Goal: Communication & Community: Participate in discussion

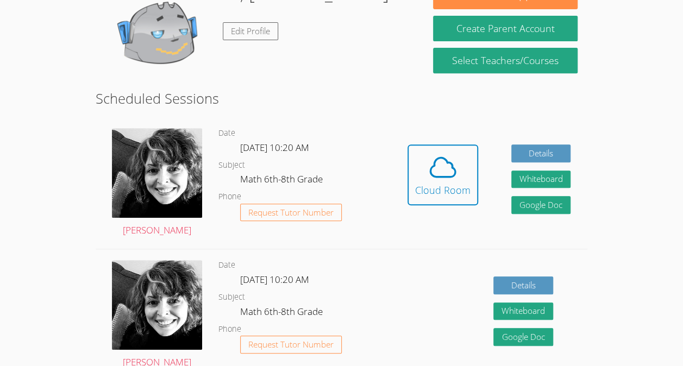
scroll to position [197, 0]
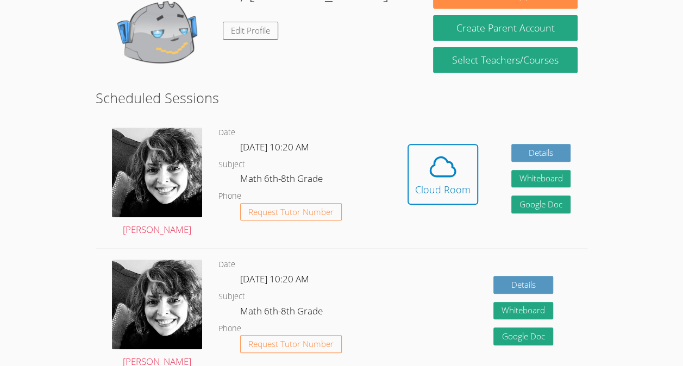
click at [455, 205] on link "Cloud Room" at bounding box center [443, 178] width 71 height 69
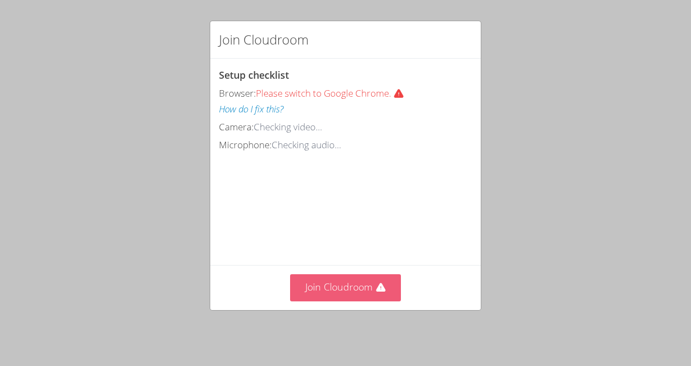
click at [357, 296] on button "Join Cloudroom" at bounding box center [345, 287] width 111 height 27
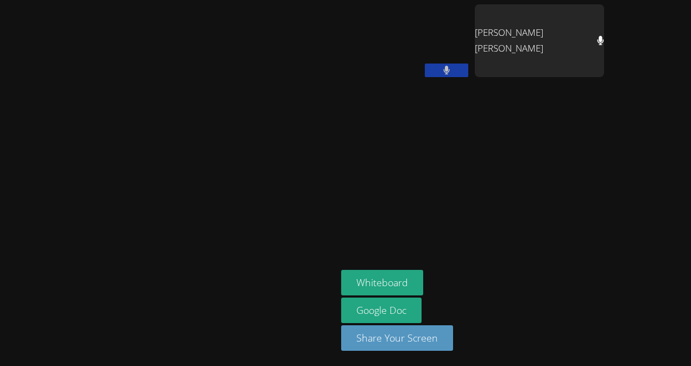
click at [468, 77] on div at bounding box center [446, 72] width 43 height 16
click at [468, 73] on button at bounding box center [446, 71] width 43 height 14
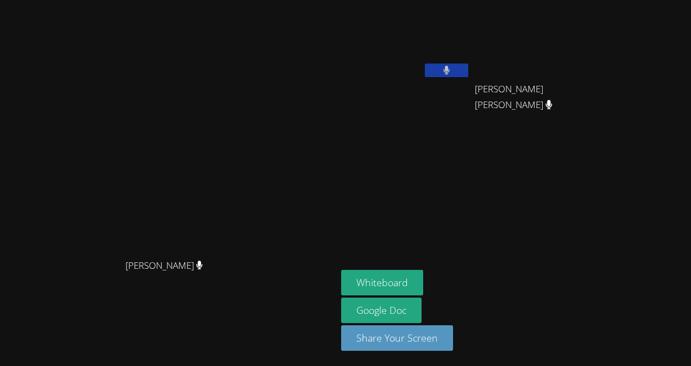
click at [468, 79] on div at bounding box center [446, 72] width 43 height 16
click at [468, 71] on button at bounding box center [446, 71] width 43 height 14
click at [523, 173] on aside "[PERSON_NAME] [PERSON_NAME] [PERSON_NAME] [PERSON_NAME] [PERSON_NAME] [PERSON_N…" at bounding box center [473, 183] width 272 height 366
click at [468, 77] on button at bounding box center [446, 71] width 43 height 14
click at [423, 276] on button "Whiteboard" at bounding box center [382, 283] width 82 height 26
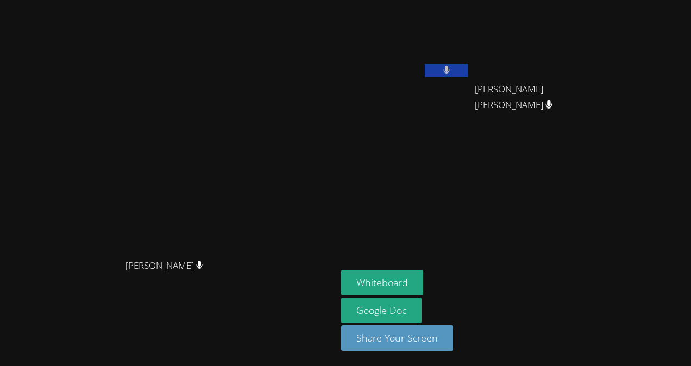
click at [468, 73] on button at bounding box center [446, 71] width 43 height 14
click at [523, 143] on aside "[PERSON_NAME] [PERSON_NAME] [PERSON_NAME] [PERSON_NAME] [PERSON_NAME] [PERSON_N…" at bounding box center [473, 183] width 272 height 366
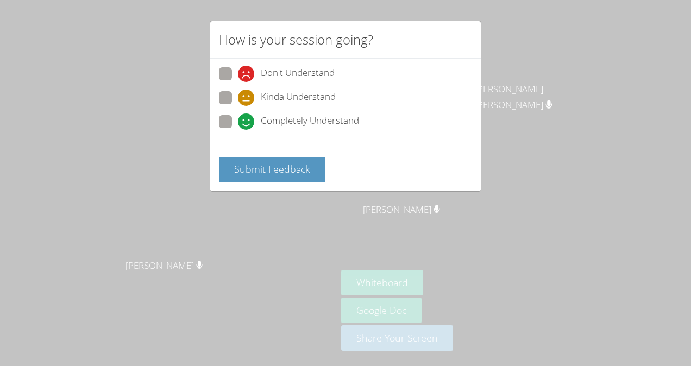
click at [238, 130] on span at bounding box center [238, 130] width 0 height 0
click at [238, 120] on input "Completely Understand" at bounding box center [242, 119] width 9 height 9
radio input "true"
click at [267, 162] on span "Submit Feedback" at bounding box center [272, 168] width 76 height 13
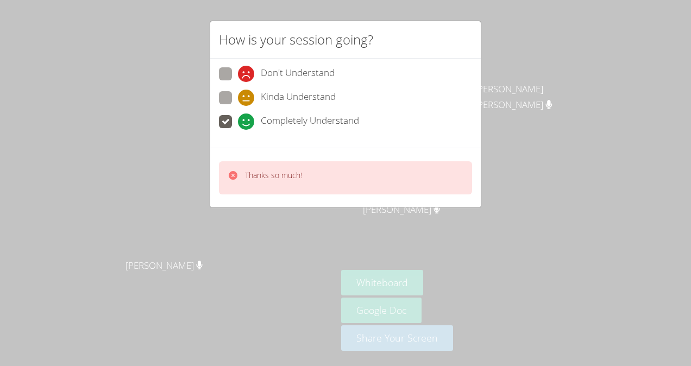
click at [510, 121] on div "How is your session going? Don't Understand Kinda Understand Completely Underst…" at bounding box center [345, 183] width 691 height 366
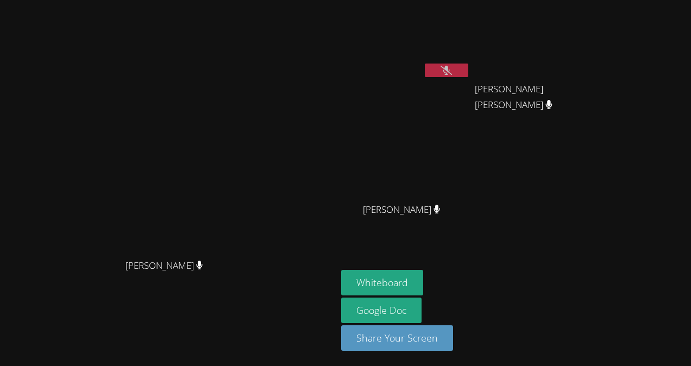
click at [452, 68] on icon at bounding box center [446, 70] width 11 height 9
click at [468, 67] on button at bounding box center [446, 71] width 43 height 14
click at [468, 65] on button at bounding box center [446, 71] width 43 height 14
click at [468, 70] on button at bounding box center [446, 71] width 43 height 14
